Goal: Navigation & Orientation: Find specific page/section

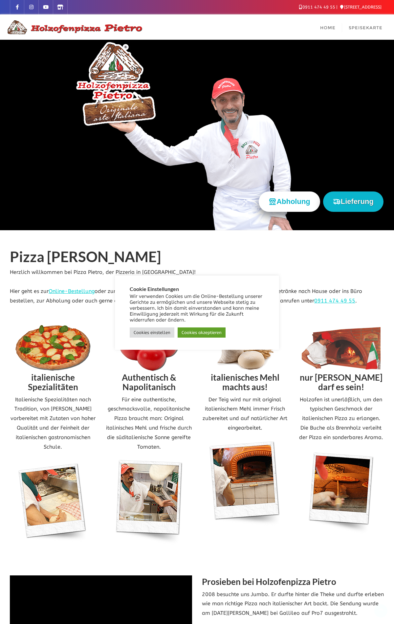
scroll to position [913, 0]
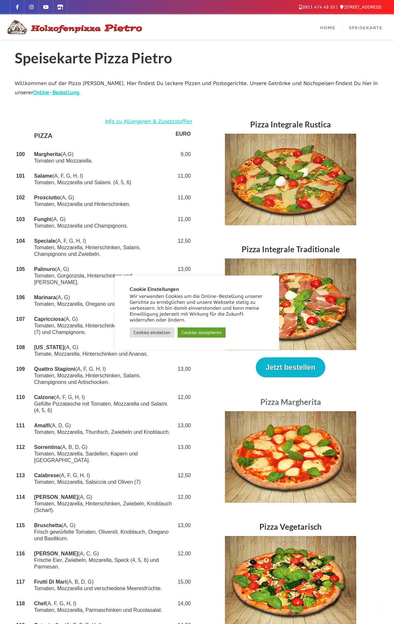
scroll to position [1153, 0]
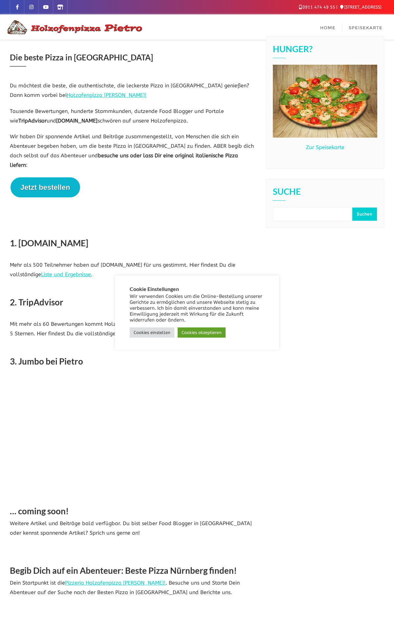
scroll to position [109, 0]
